Goal: Information Seeking & Learning: Learn about a topic

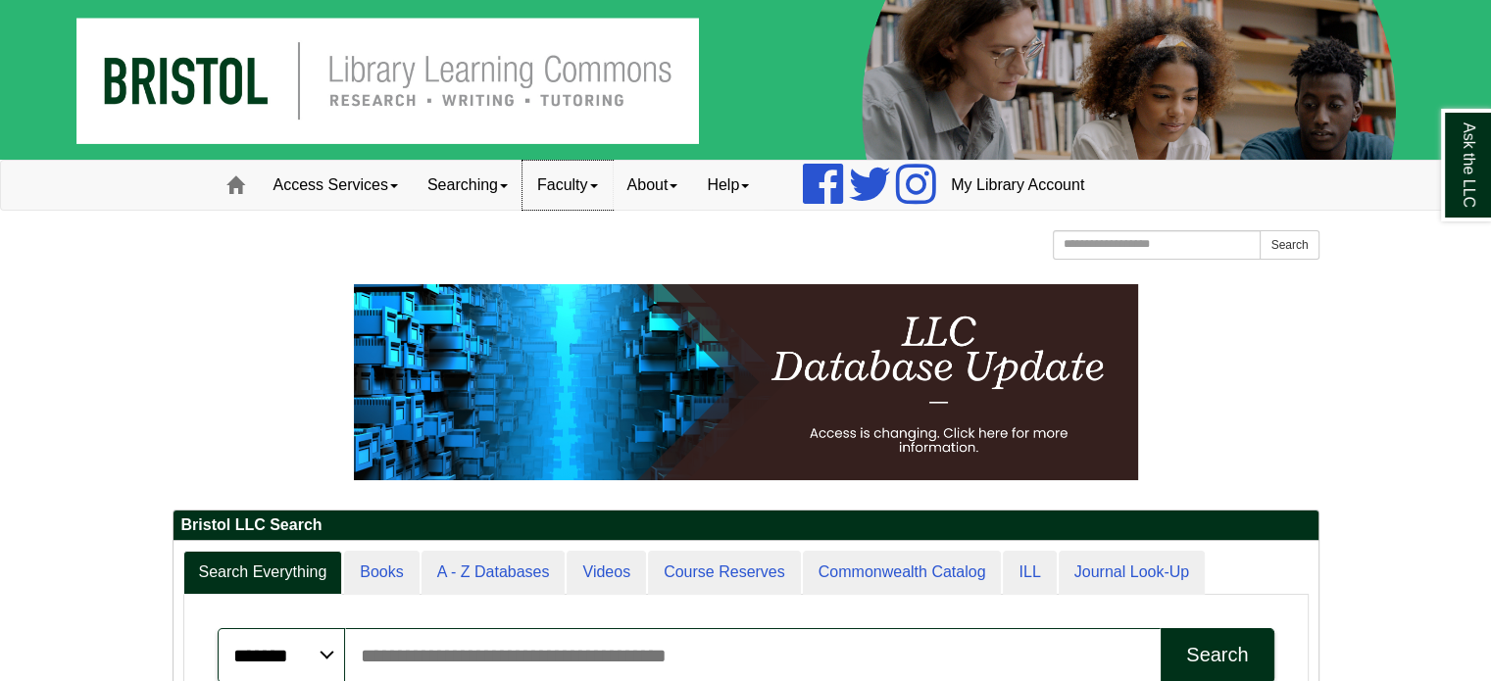
click at [598, 184] on span at bounding box center [594, 186] width 8 height 4
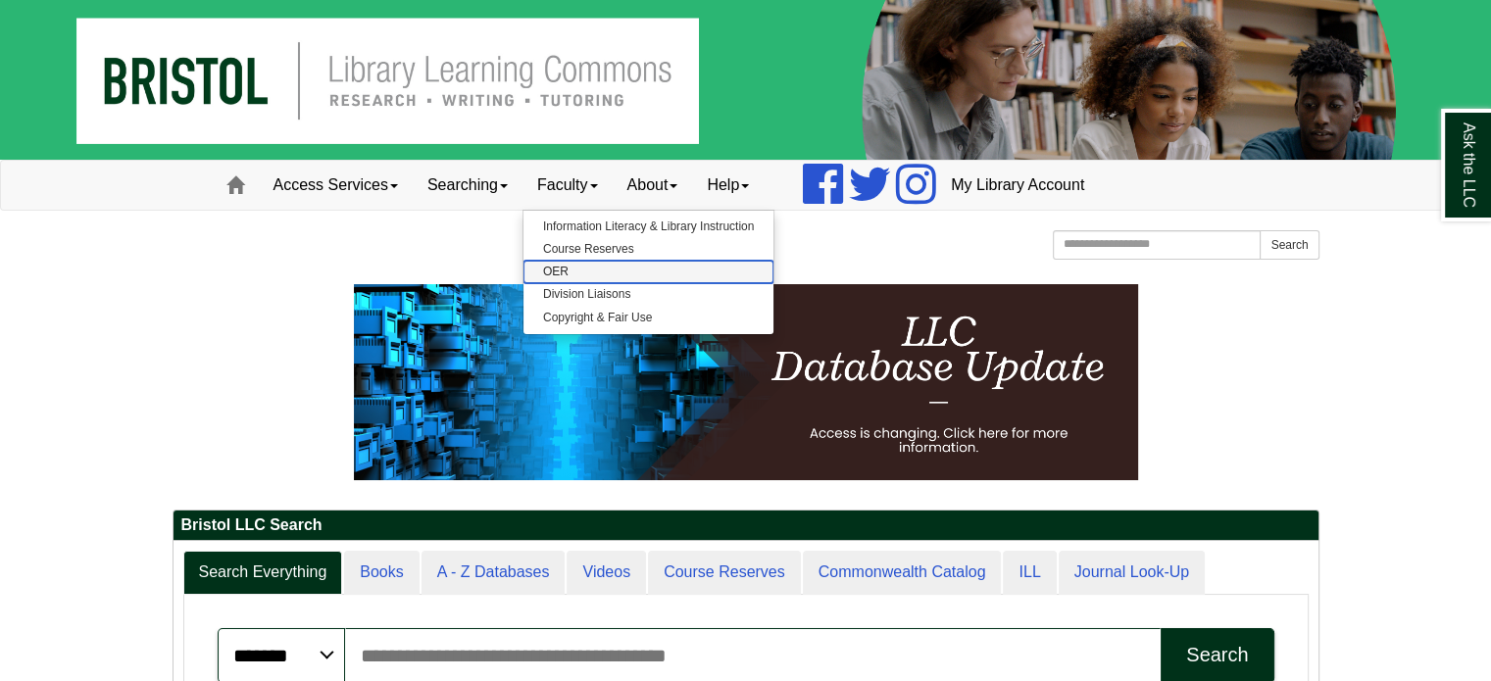
click at [567, 264] on link "OER" at bounding box center [648, 272] width 250 height 23
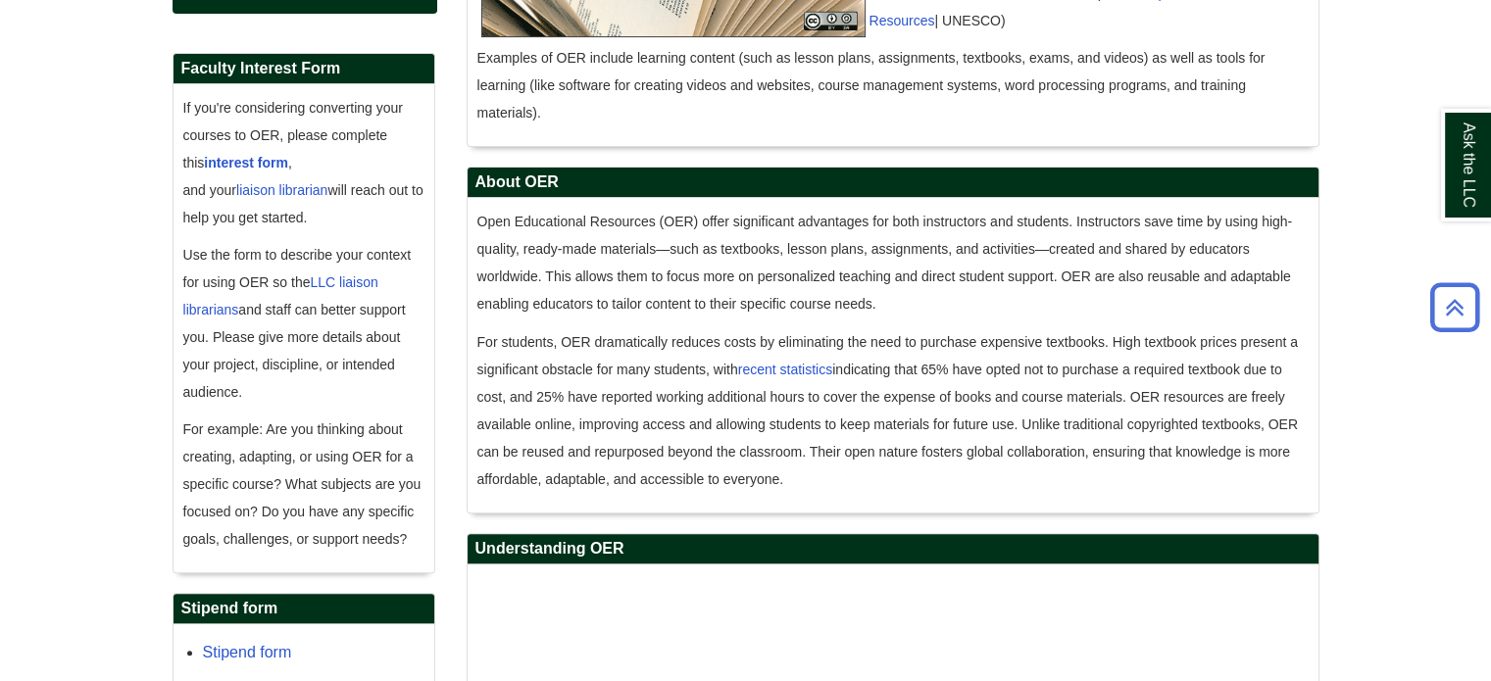
scroll to position [588, 0]
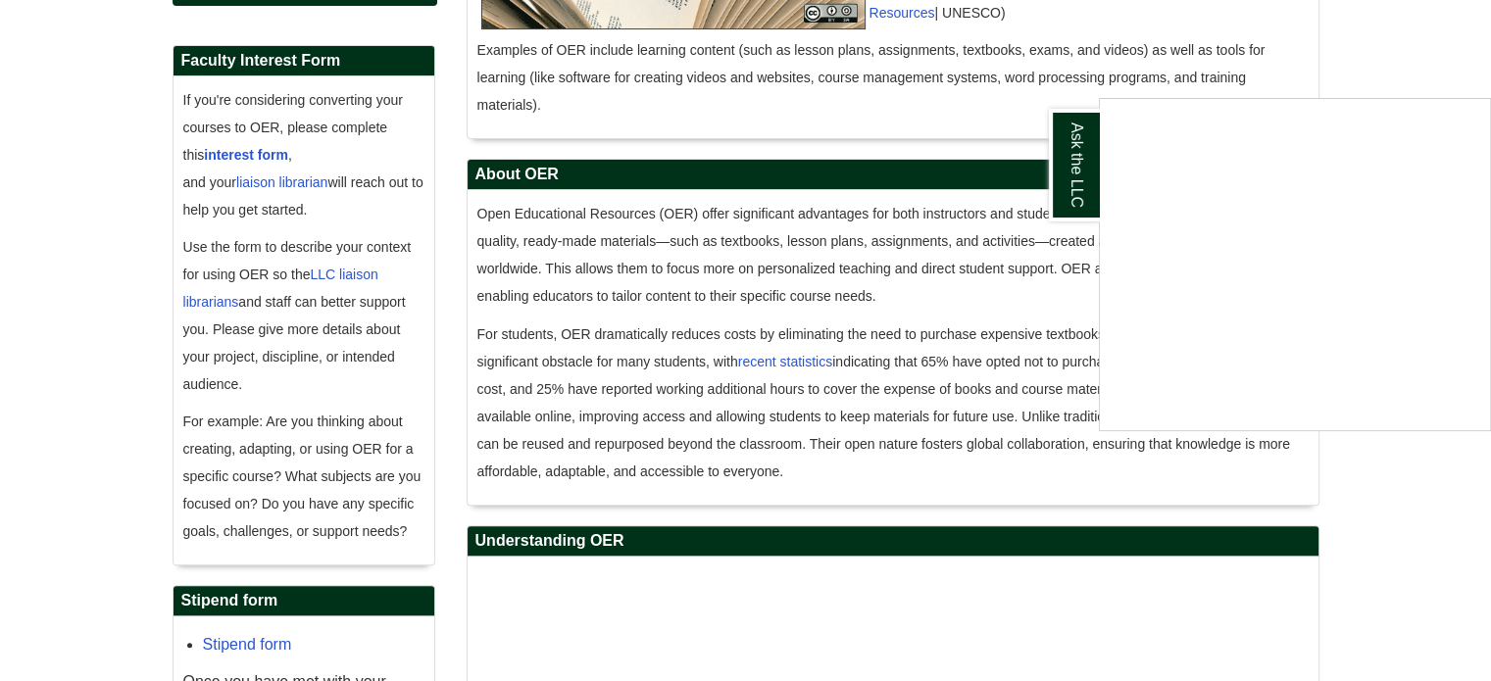
click at [273, 150] on div "Ask the LLC" at bounding box center [745, 340] width 1491 height 681
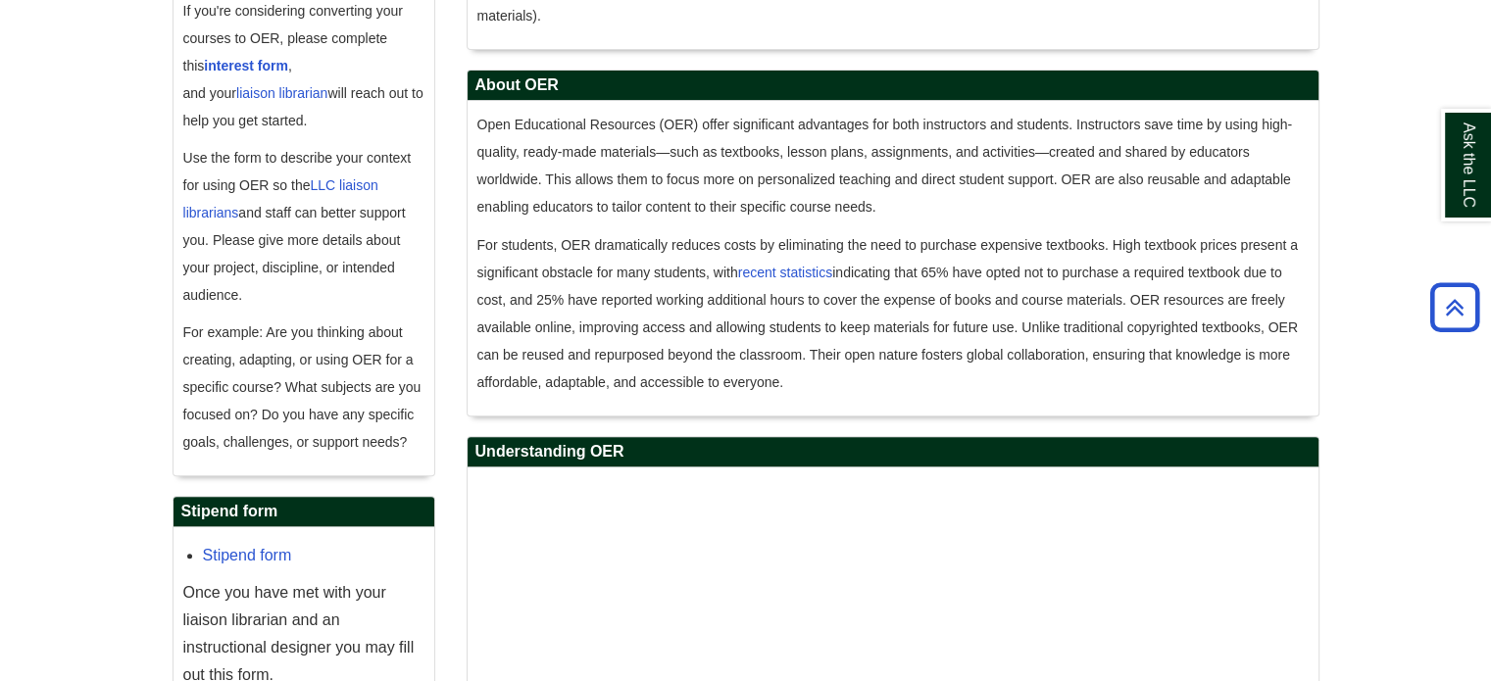
scroll to position [882, 0]
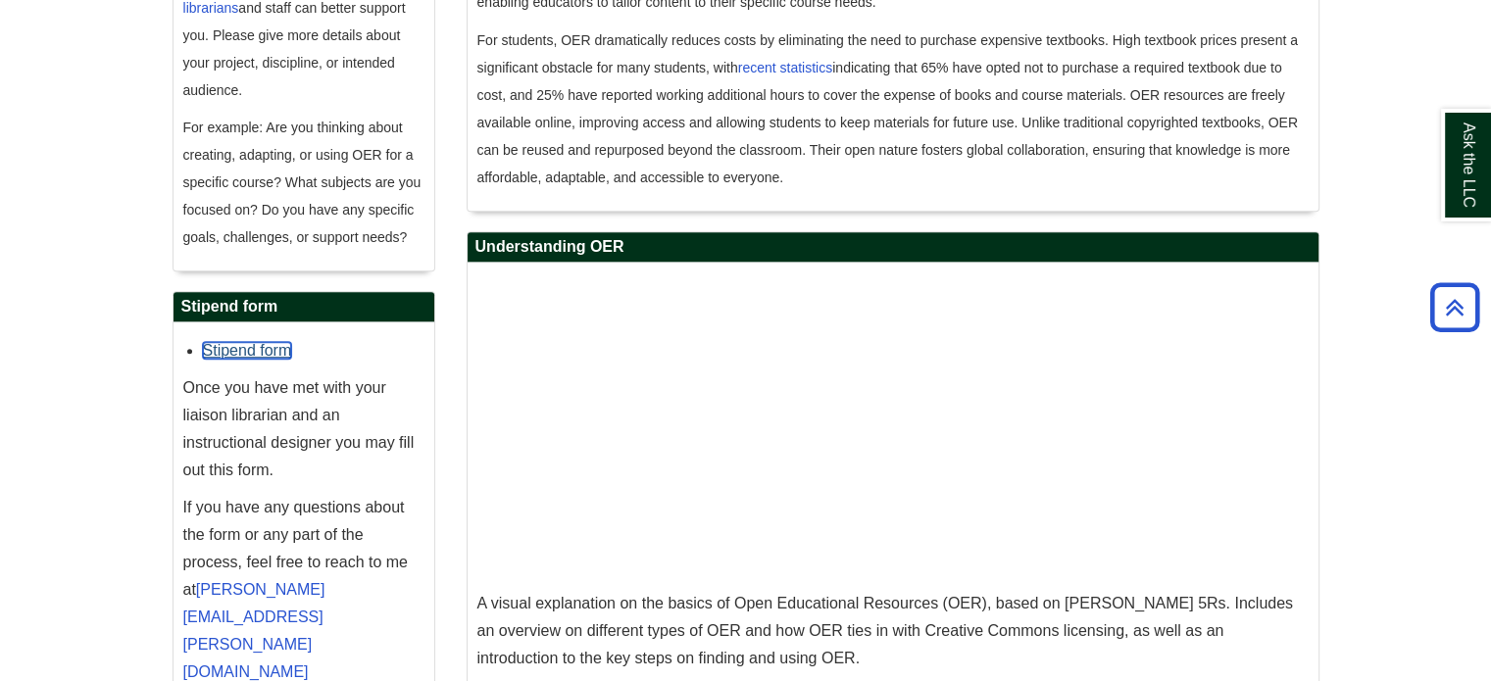
click at [249, 342] on link "Stipend form" at bounding box center [247, 350] width 89 height 17
click at [263, 351] on link "Stipend form" at bounding box center [247, 350] width 89 height 17
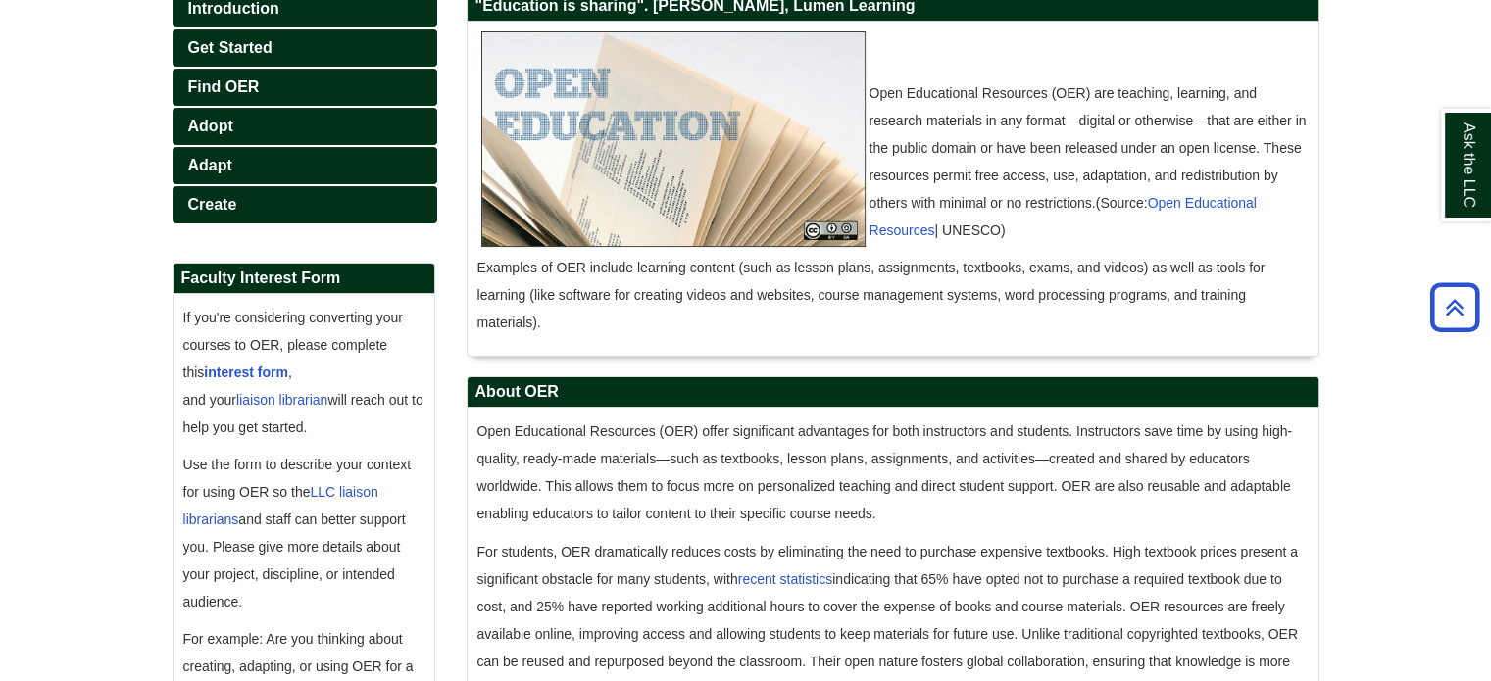
scroll to position [360, 0]
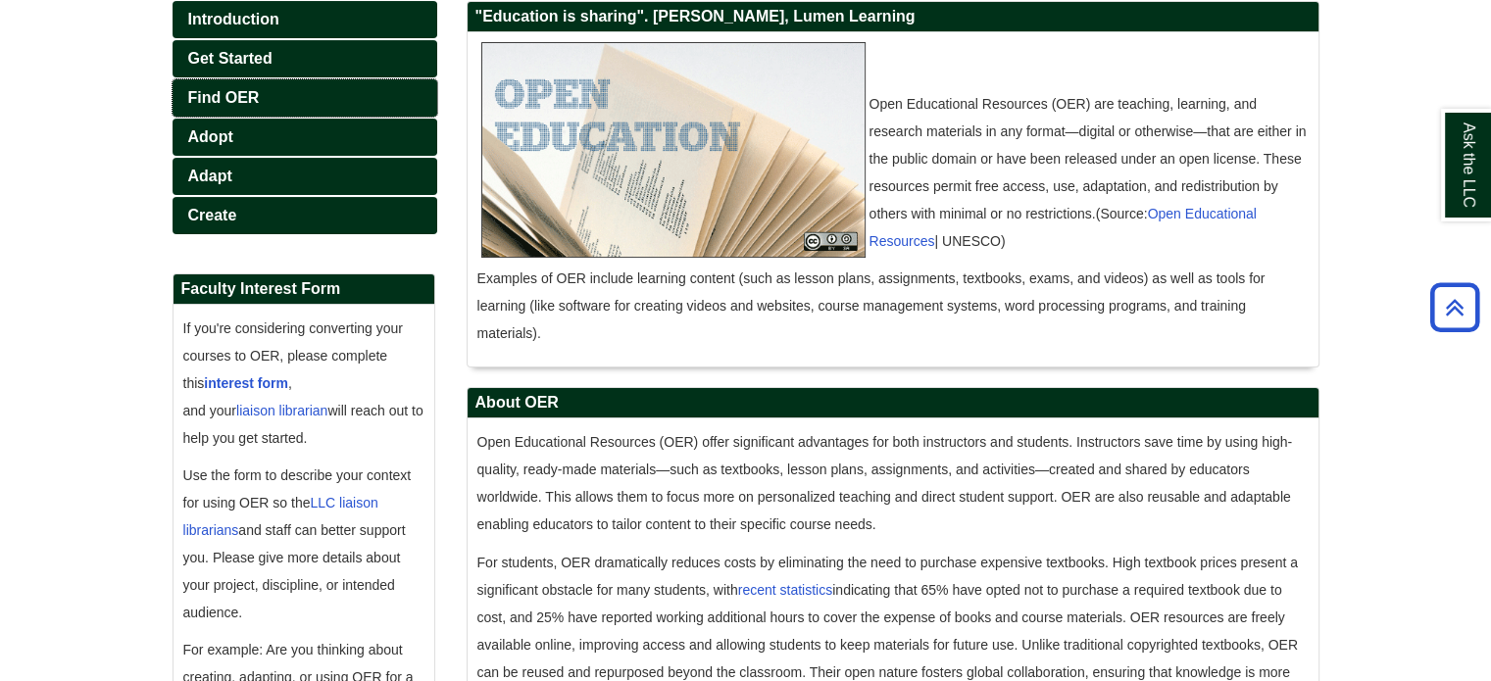
click at [249, 93] on span "Find OER" at bounding box center [224, 97] width 72 height 17
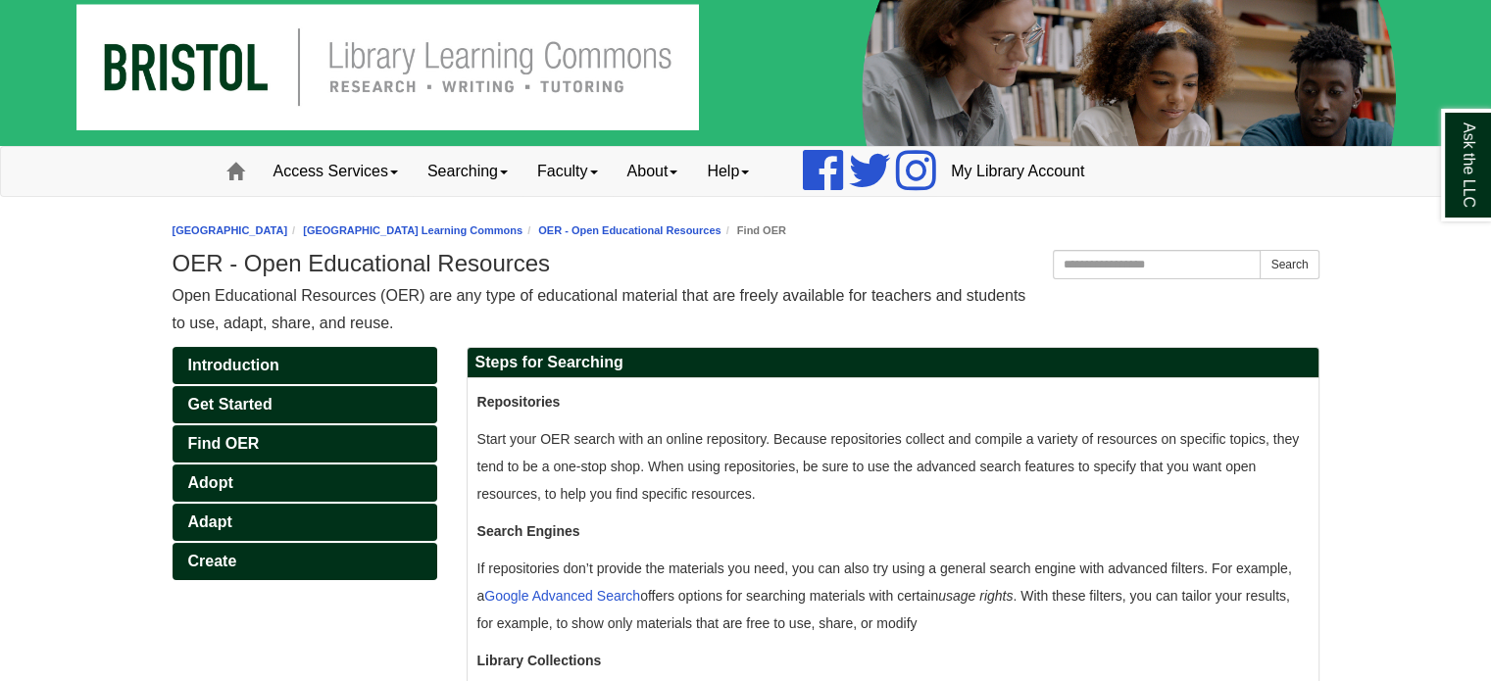
scroll to position [98, 0]
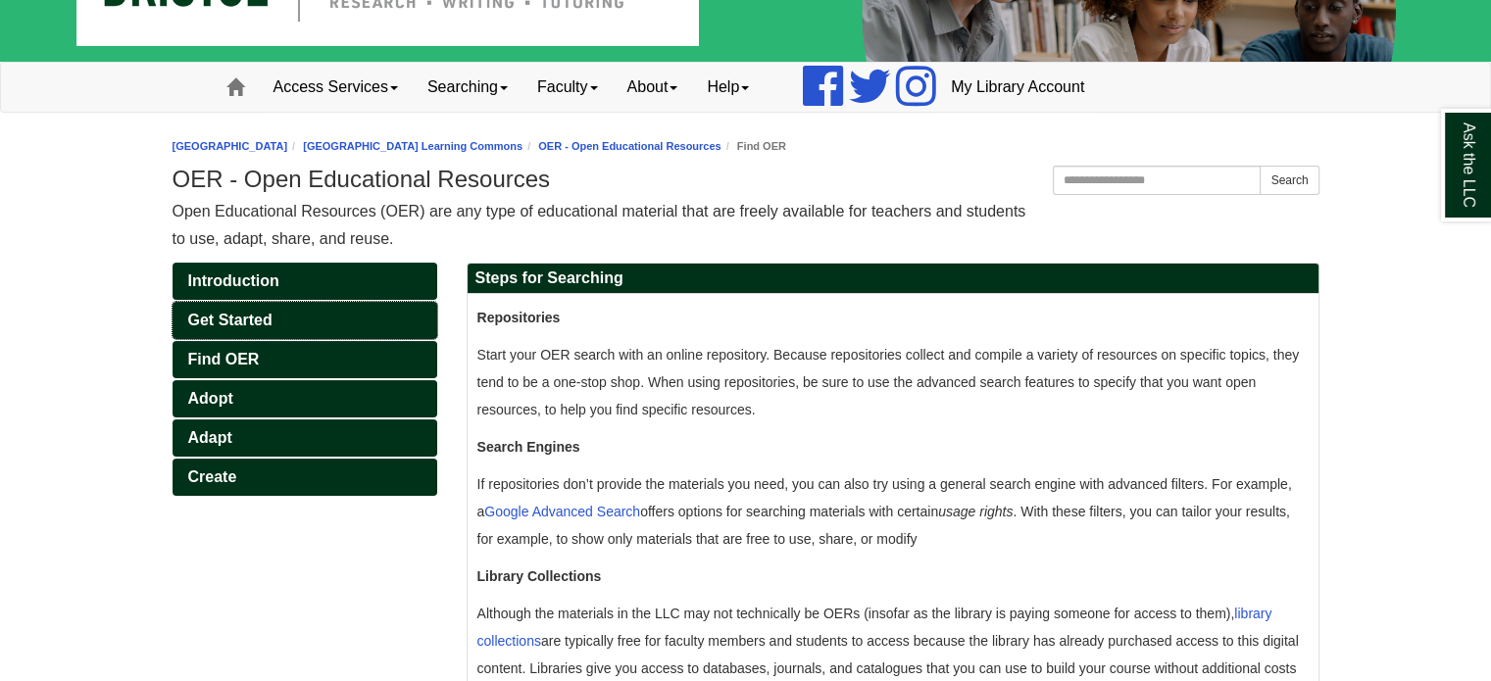
click at [265, 309] on link "Get Started" at bounding box center [304, 320] width 265 height 37
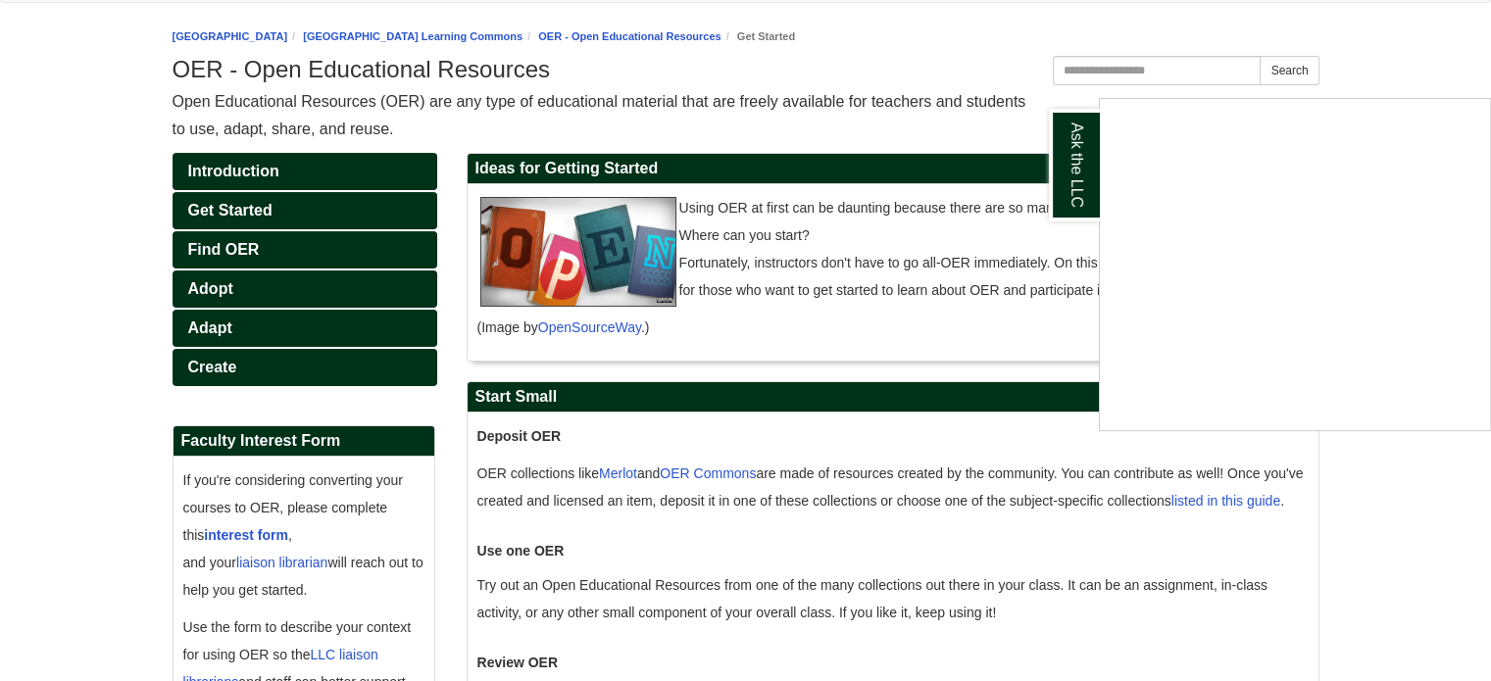
scroll to position [196, 0]
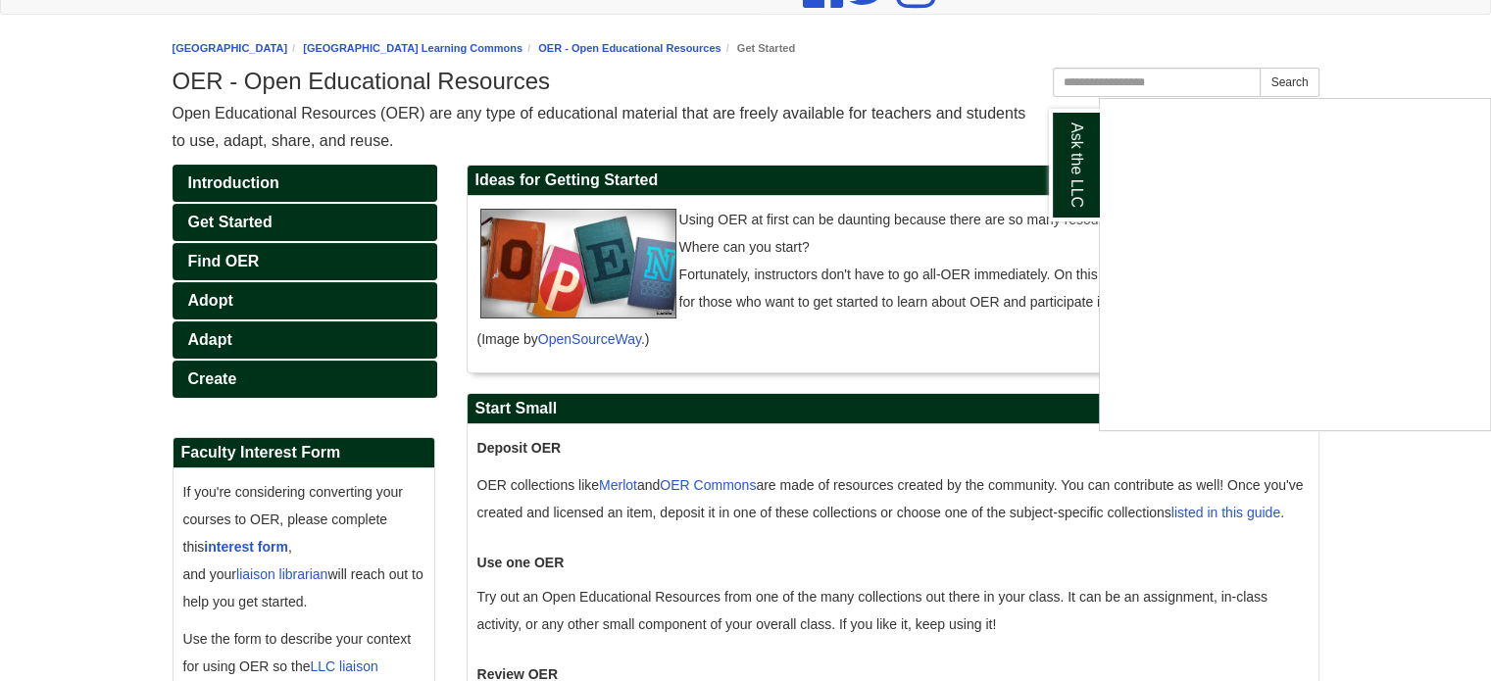
click at [212, 303] on div "Ask the LLC" at bounding box center [745, 340] width 1491 height 681
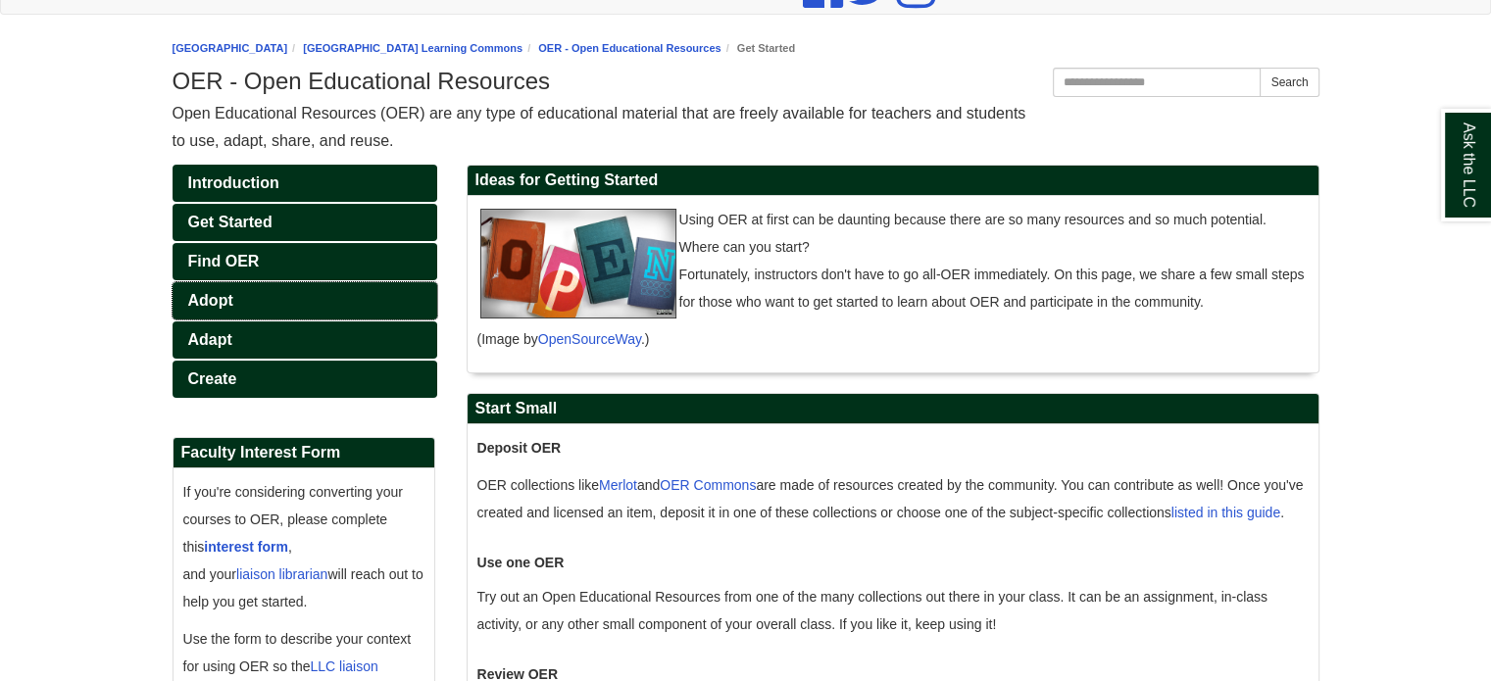
click at [212, 302] on span "Adopt" at bounding box center [210, 300] width 45 height 17
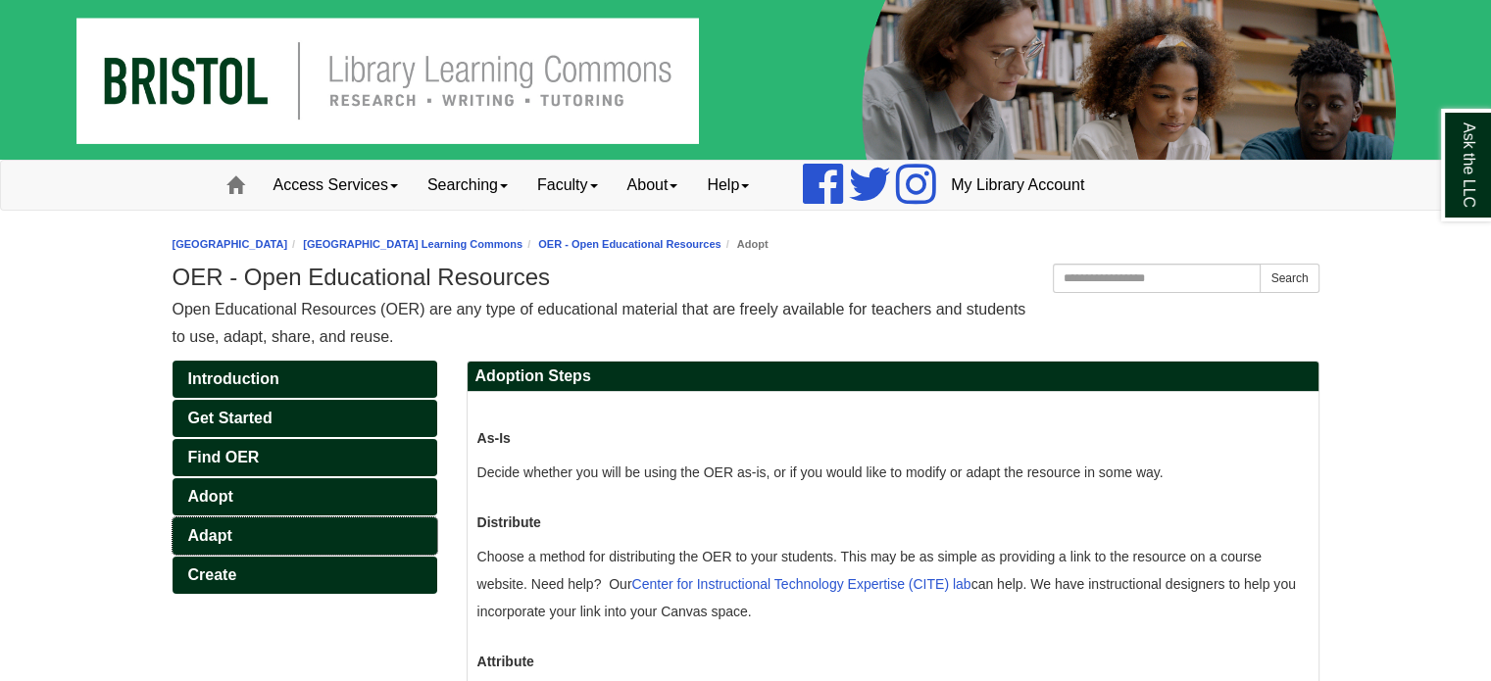
click at [214, 535] on span "Adapt" at bounding box center [210, 535] width 44 height 17
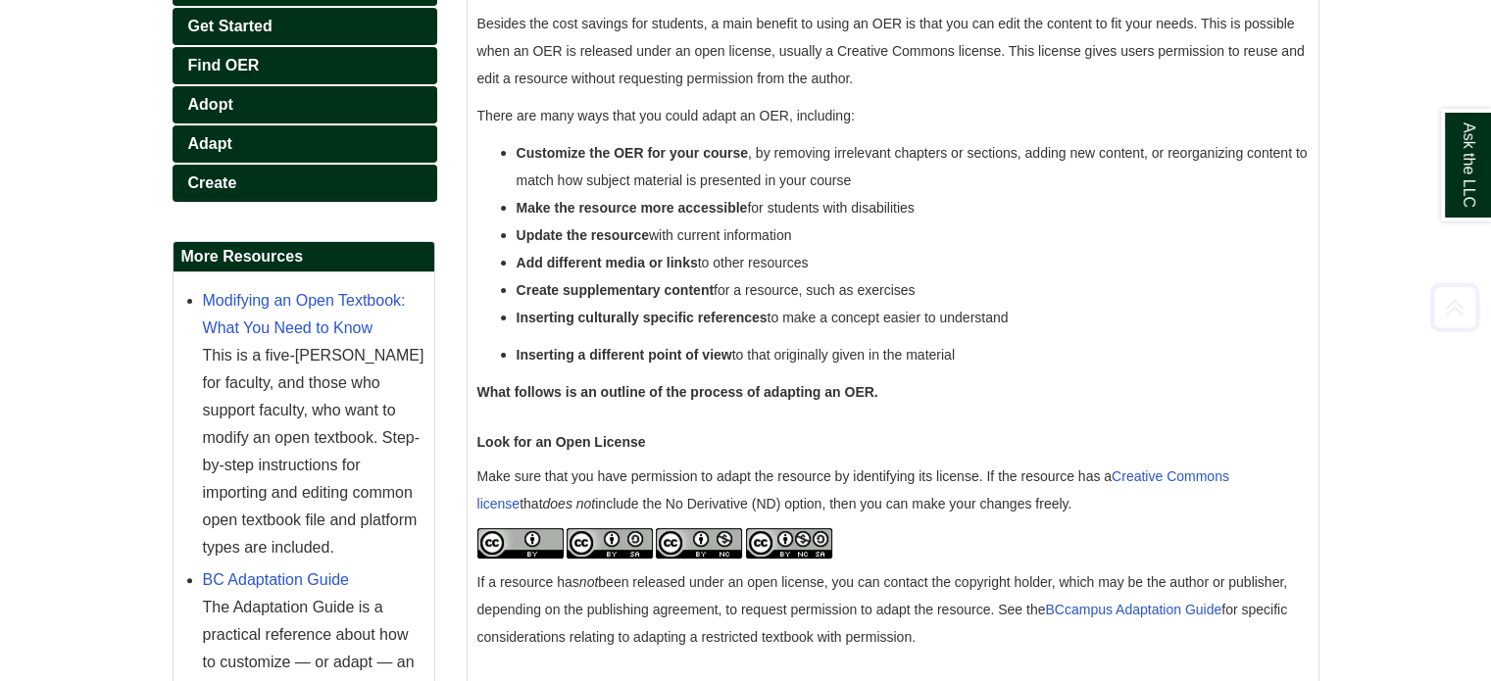
scroll to position [390, 0]
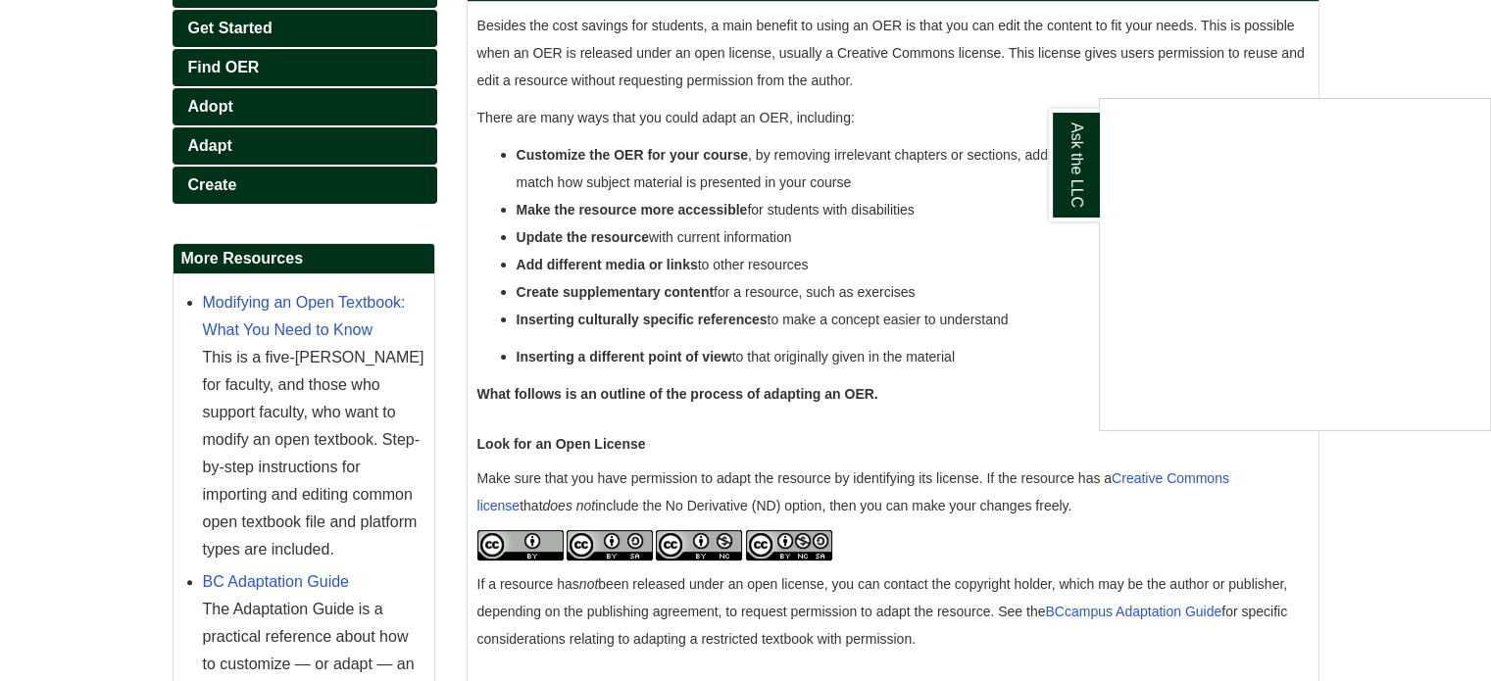
click at [620, 205] on div "Ask the LLC" at bounding box center [745, 340] width 1491 height 681
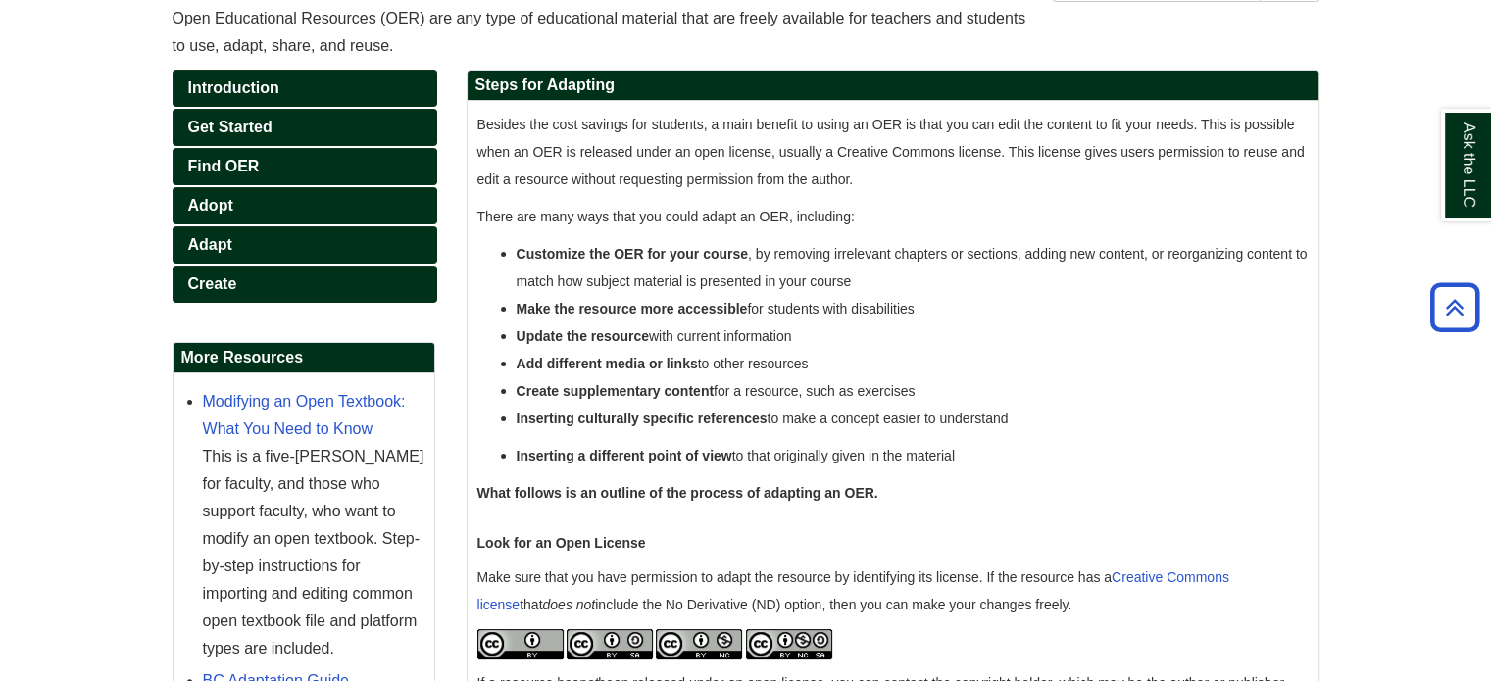
scroll to position [194, 0]
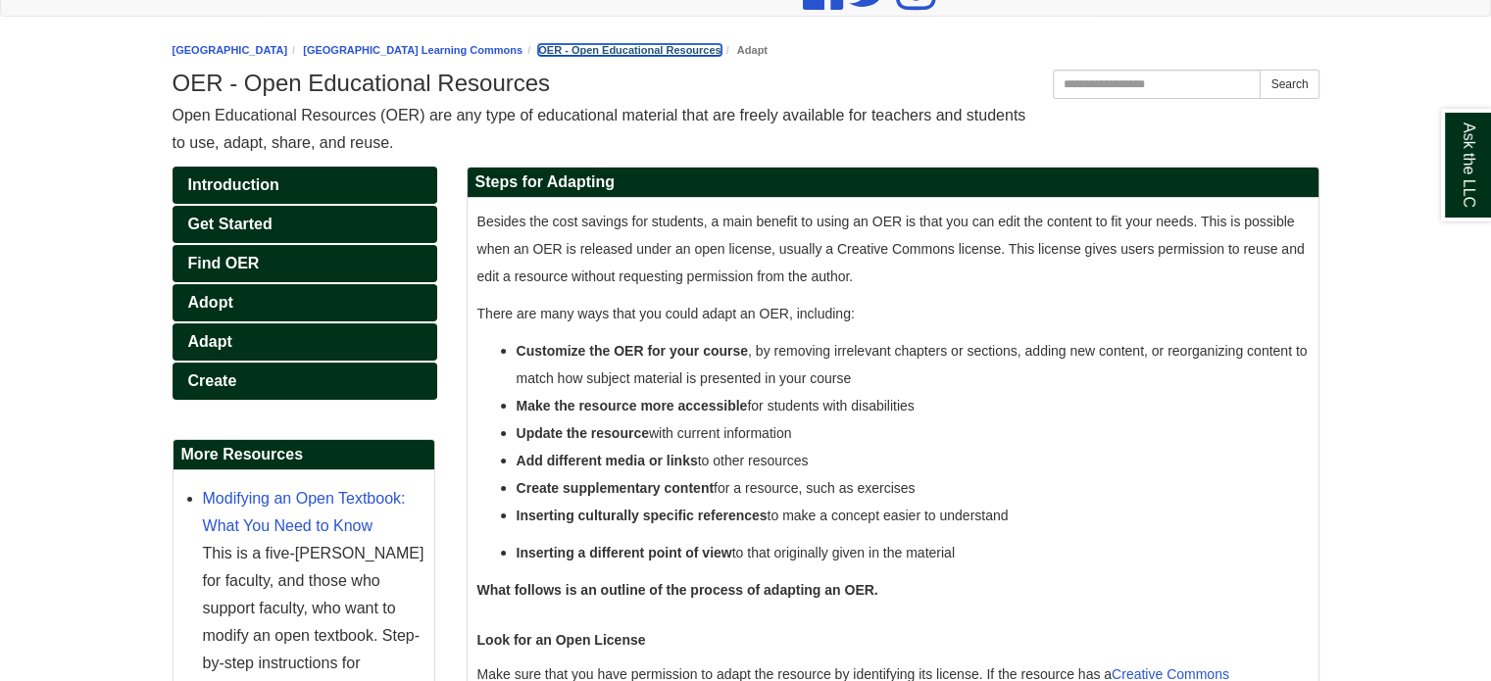
click at [678, 46] on link "OER - Open Educational Resources" at bounding box center [629, 50] width 182 height 12
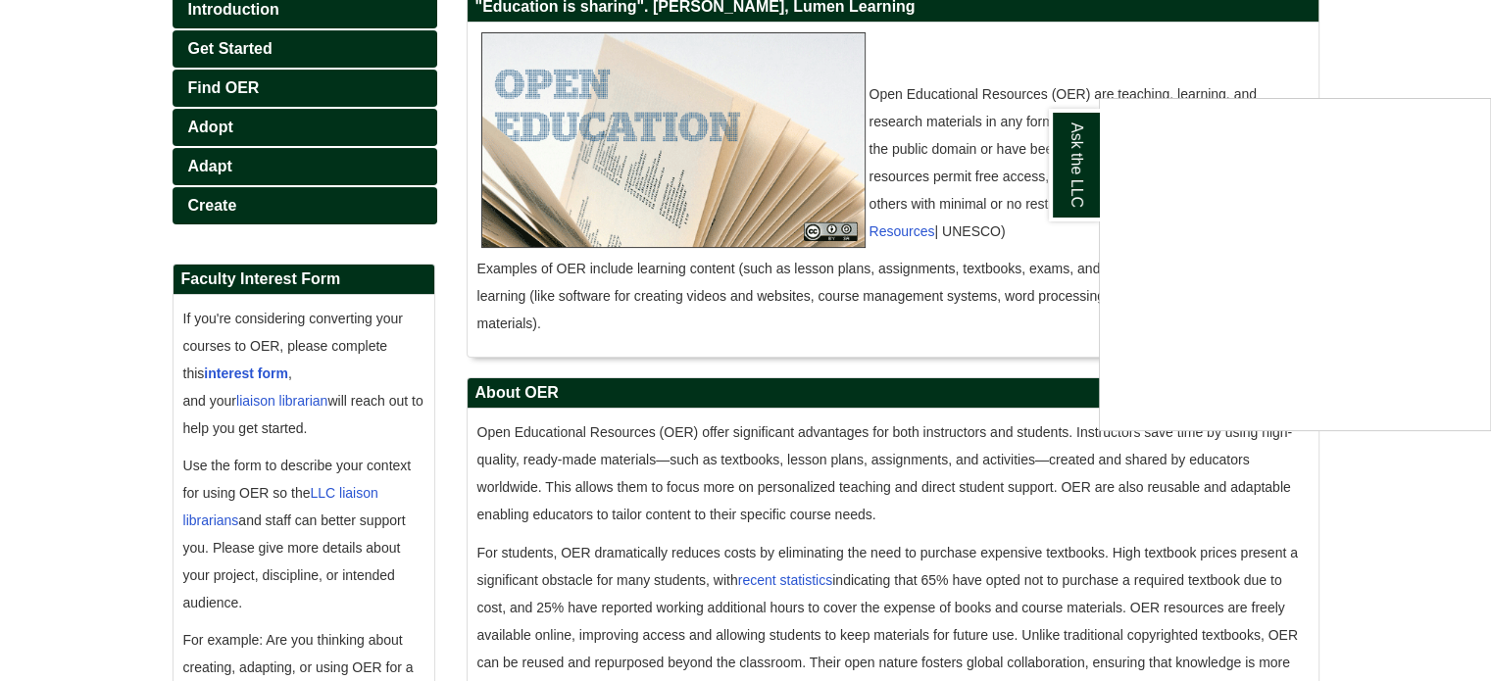
scroll to position [490, 0]
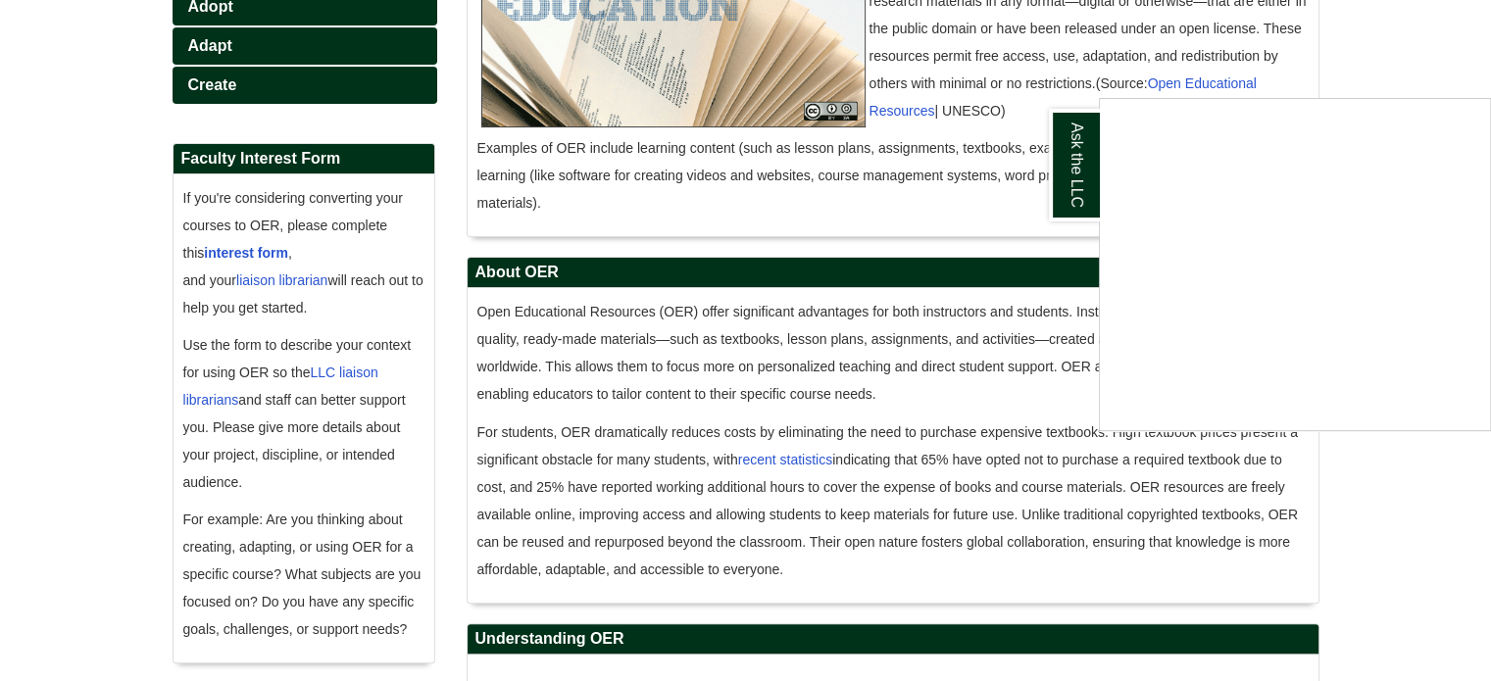
click at [273, 252] on div "Ask the LLC" at bounding box center [745, 340] width 1491 height 681
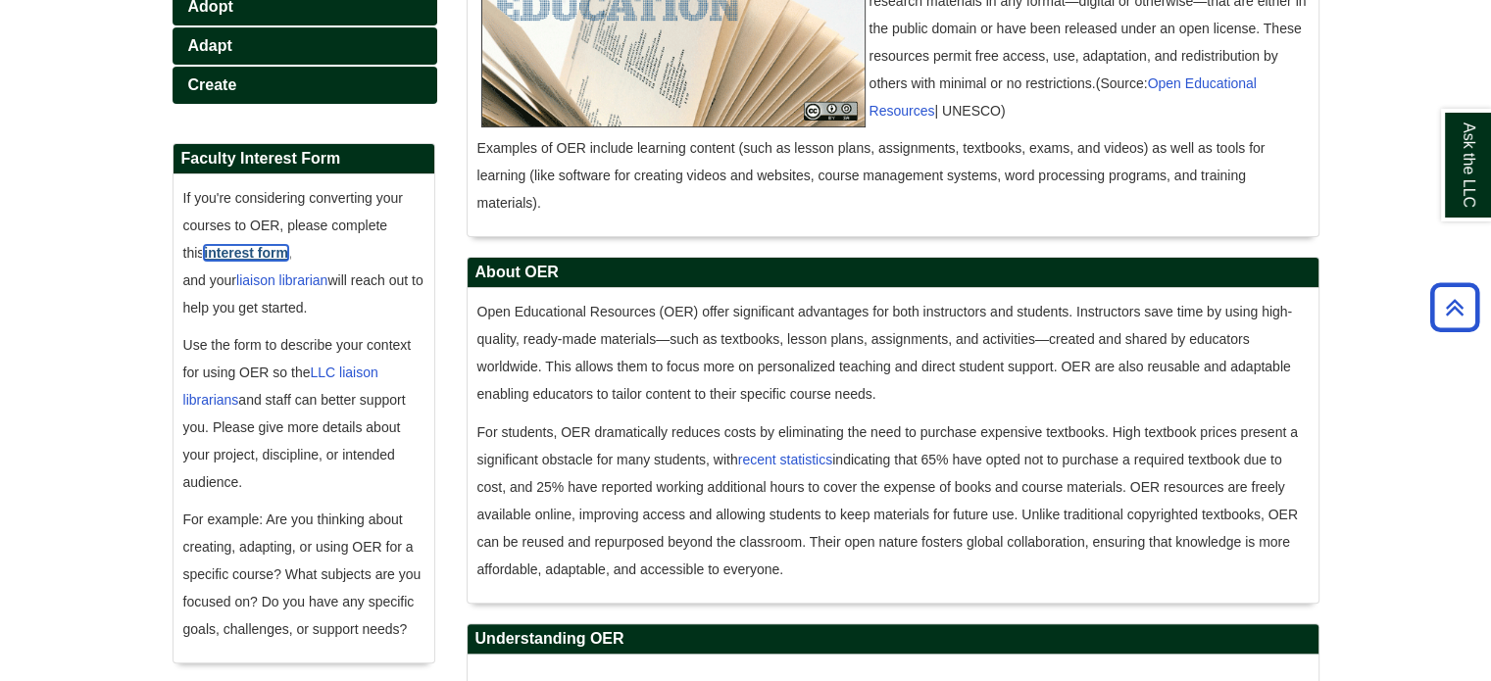
click at [273, 252] on strong "interest form" at bounding box center [246, 253] width 84 height 16
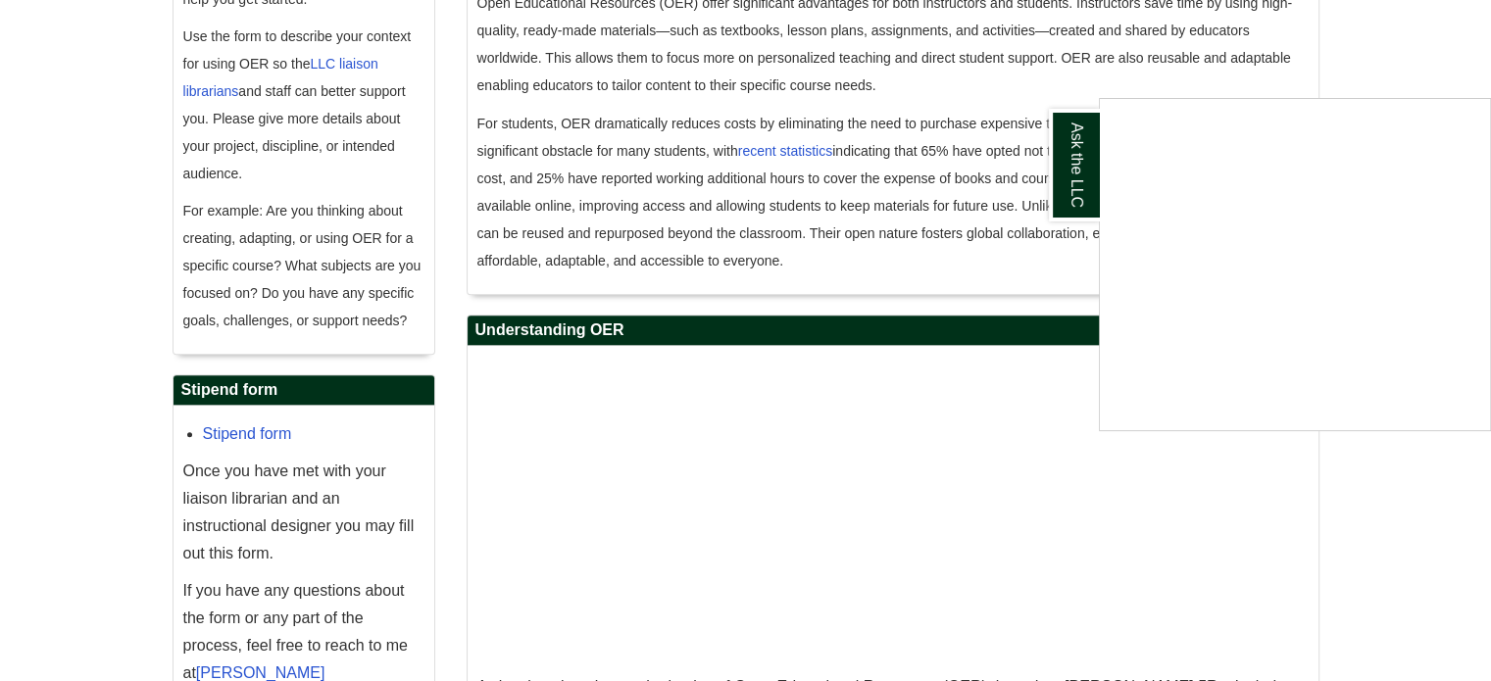
scroll to position [882, 0]
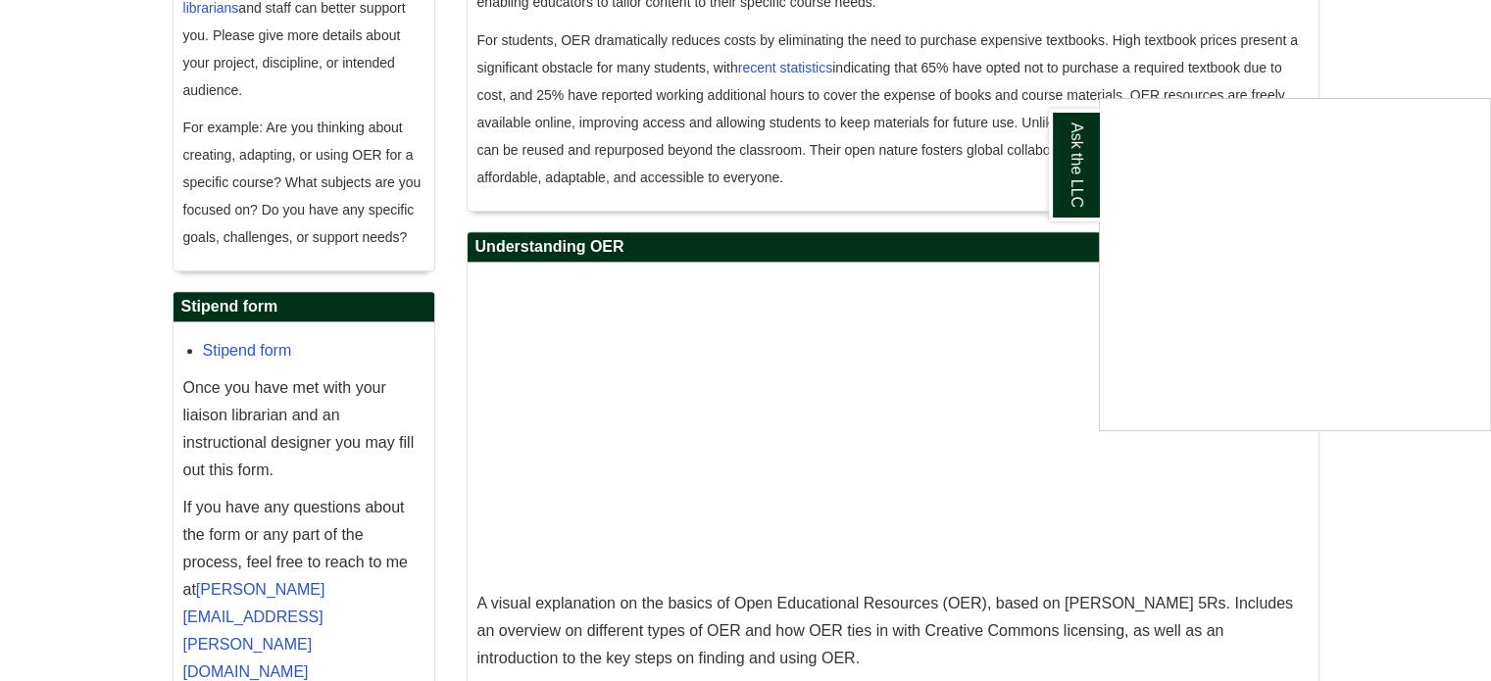
click at [256, 344] on div "Ask the LLC" at bounding box center [745, 340] width 1491 height 681
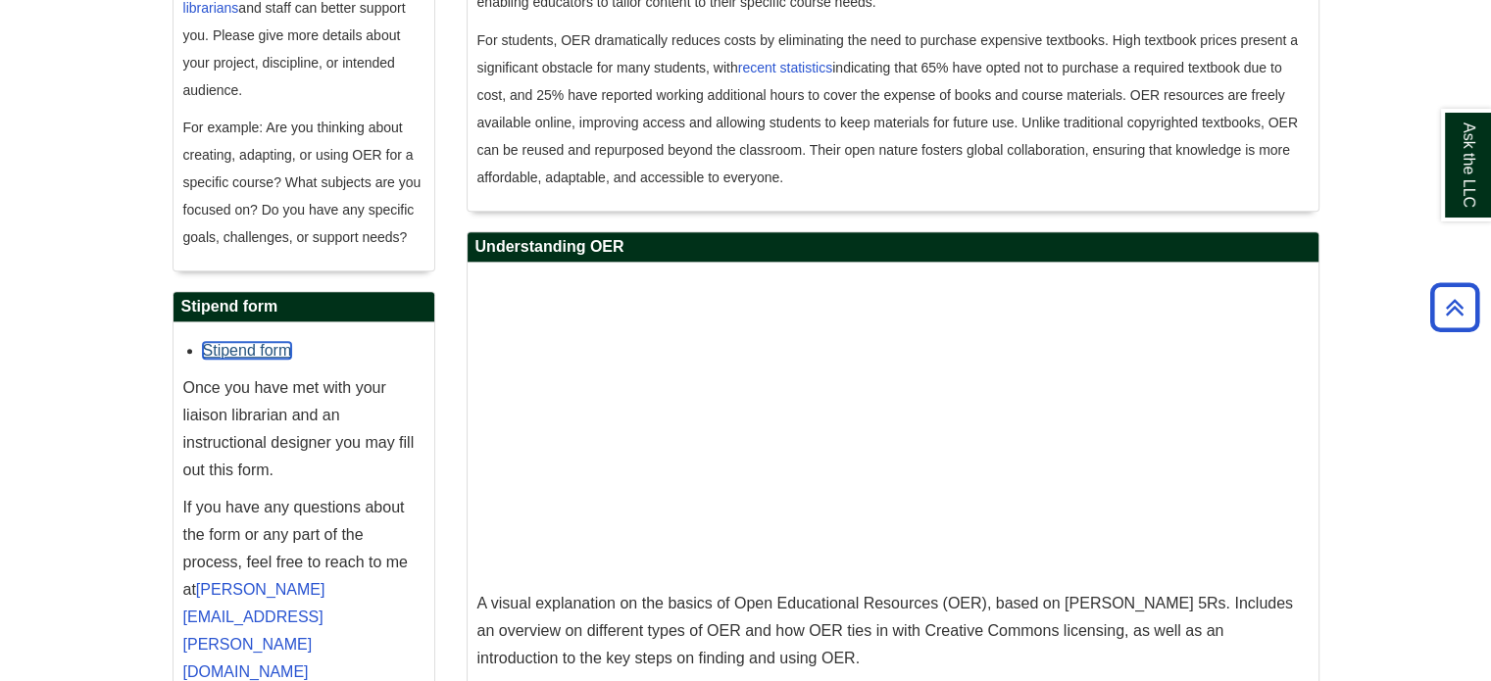
click at [256, 344] on link "Stipend form" at bounding box center [247, 350] width 89 height 17
